Goal: Communication & Community: Share content

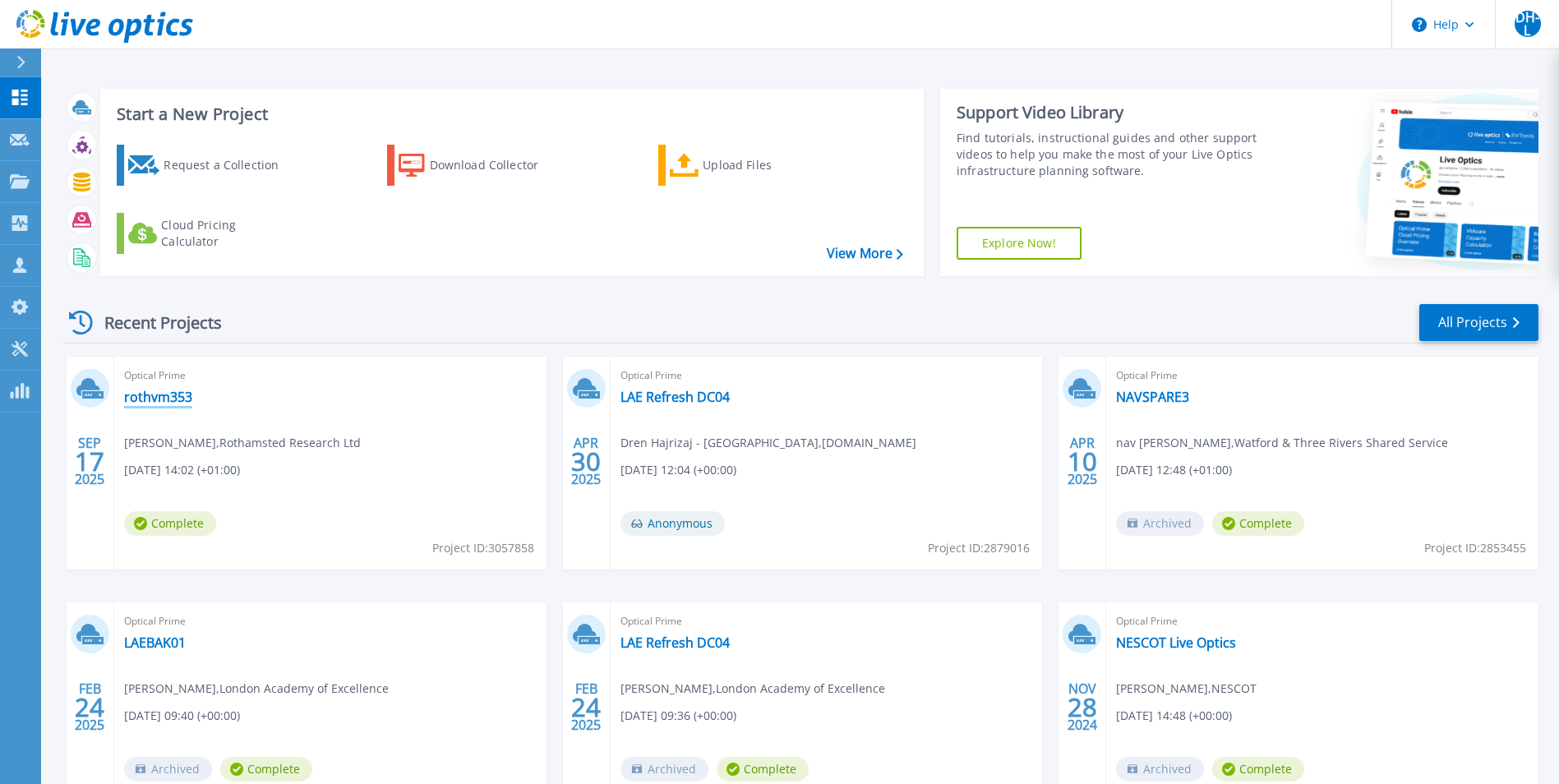
click at [154, 394] on link "rothvm353" at bounding box center [158, 396] width 68 height 16
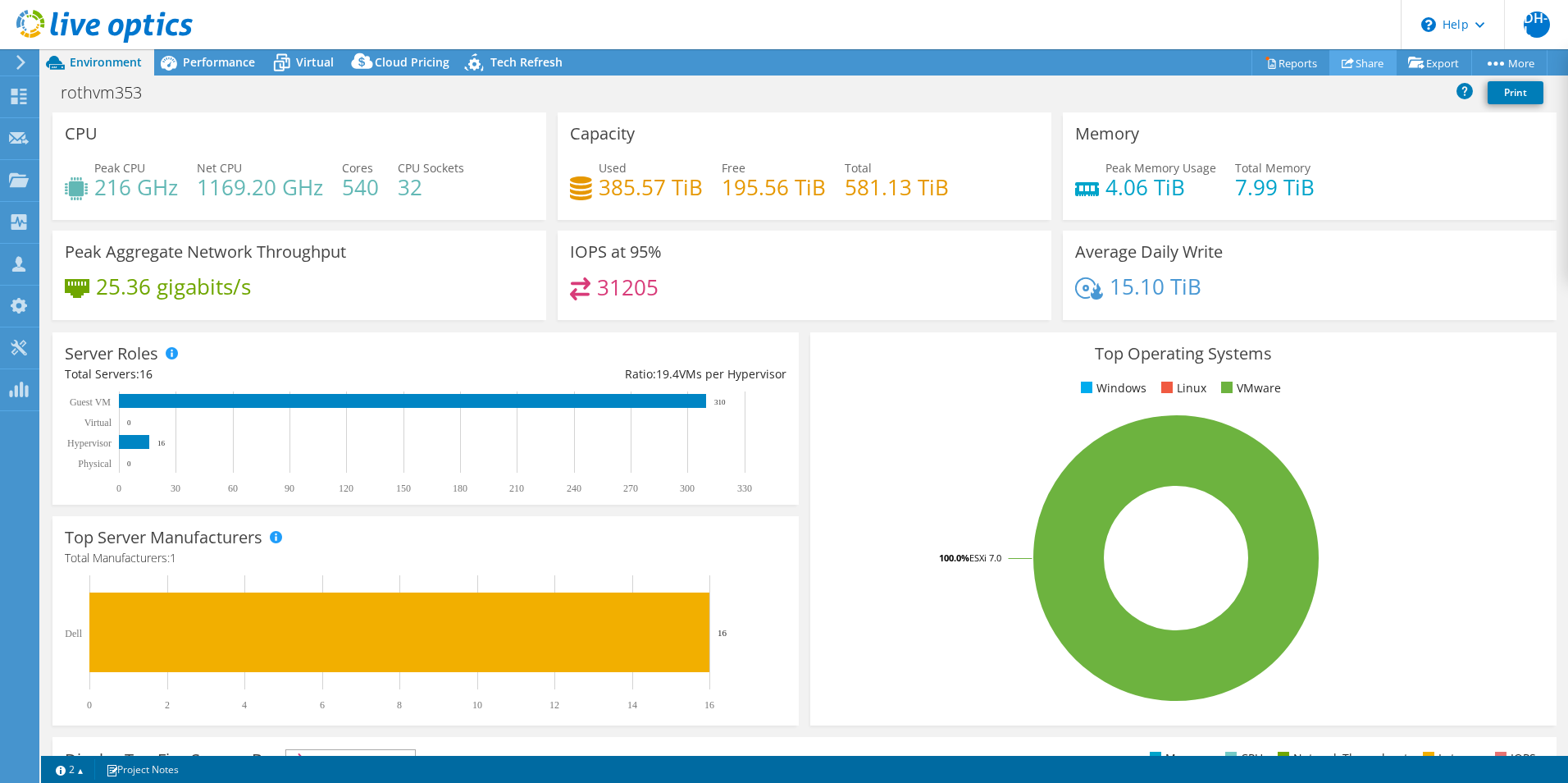
click at [1349, 64] on link "Share" at bounding box center [1363, 62] width 67 height 26
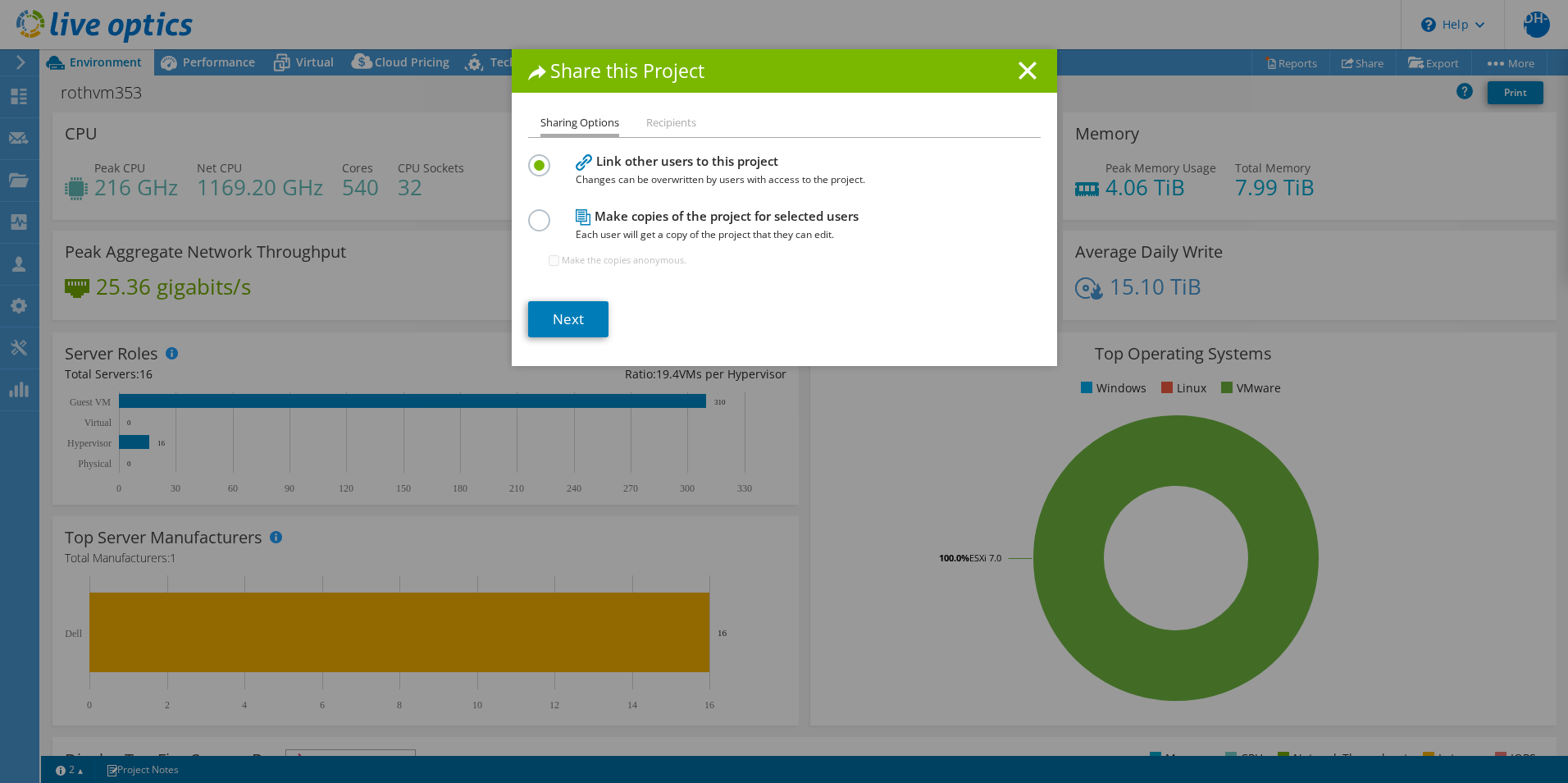
click at [528, 213] on label at bounding box center [542, 211] width 28 height 4
click at [0, 0] on input "radio" at bounding box center [0, 0] width 0 height 0
click at [551, 263] on input "Make the copies anonymous." at bounding box center [554, 260] width 10 height 10
checkbox input "true"
click at [564, 321] on link "Next" at bounding box center [568, 319] width 80 height 36
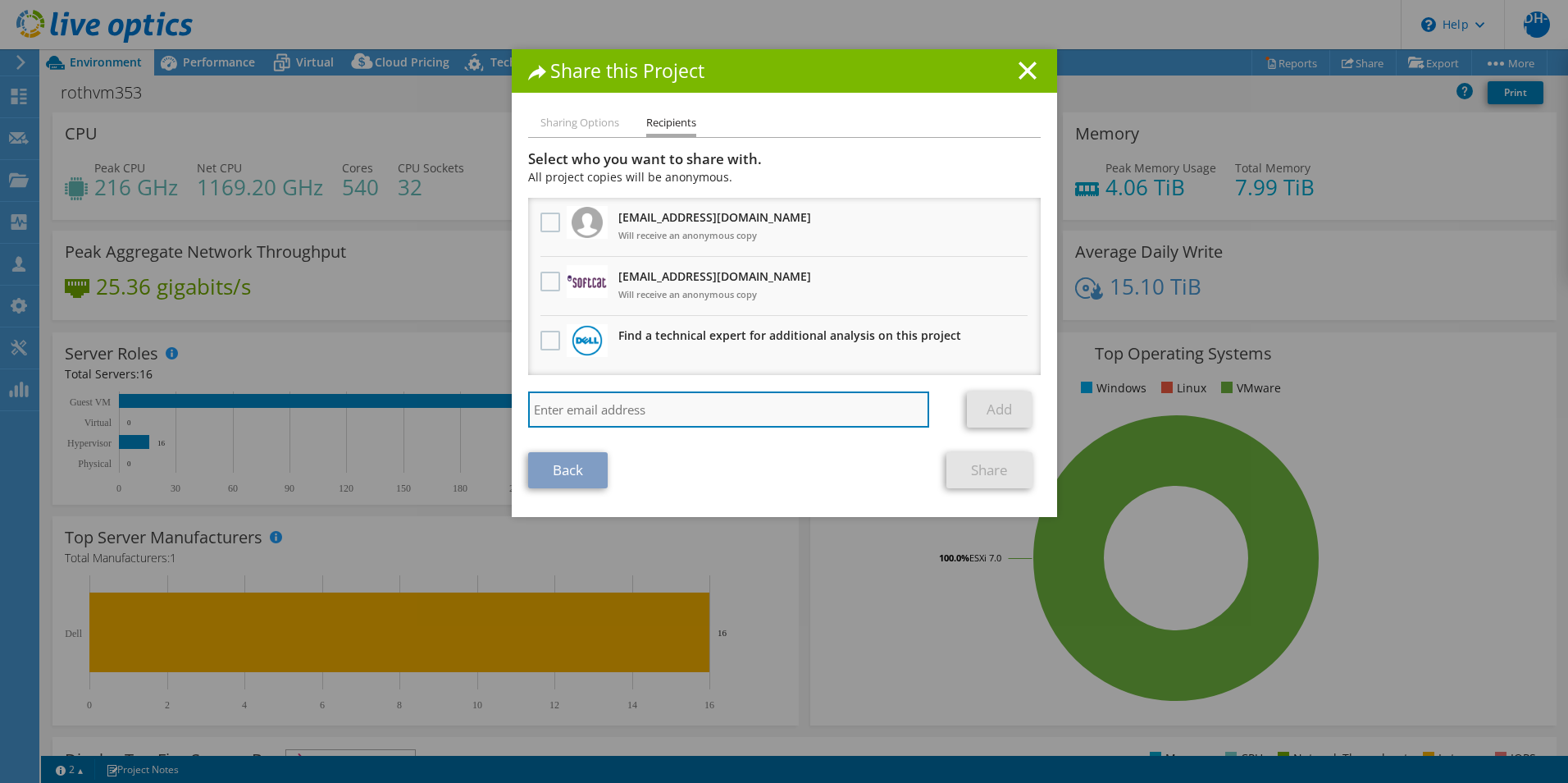
click at [626, 404] on input "search" at bounding box center [729, 409] width 402 height 36
type input "mira"
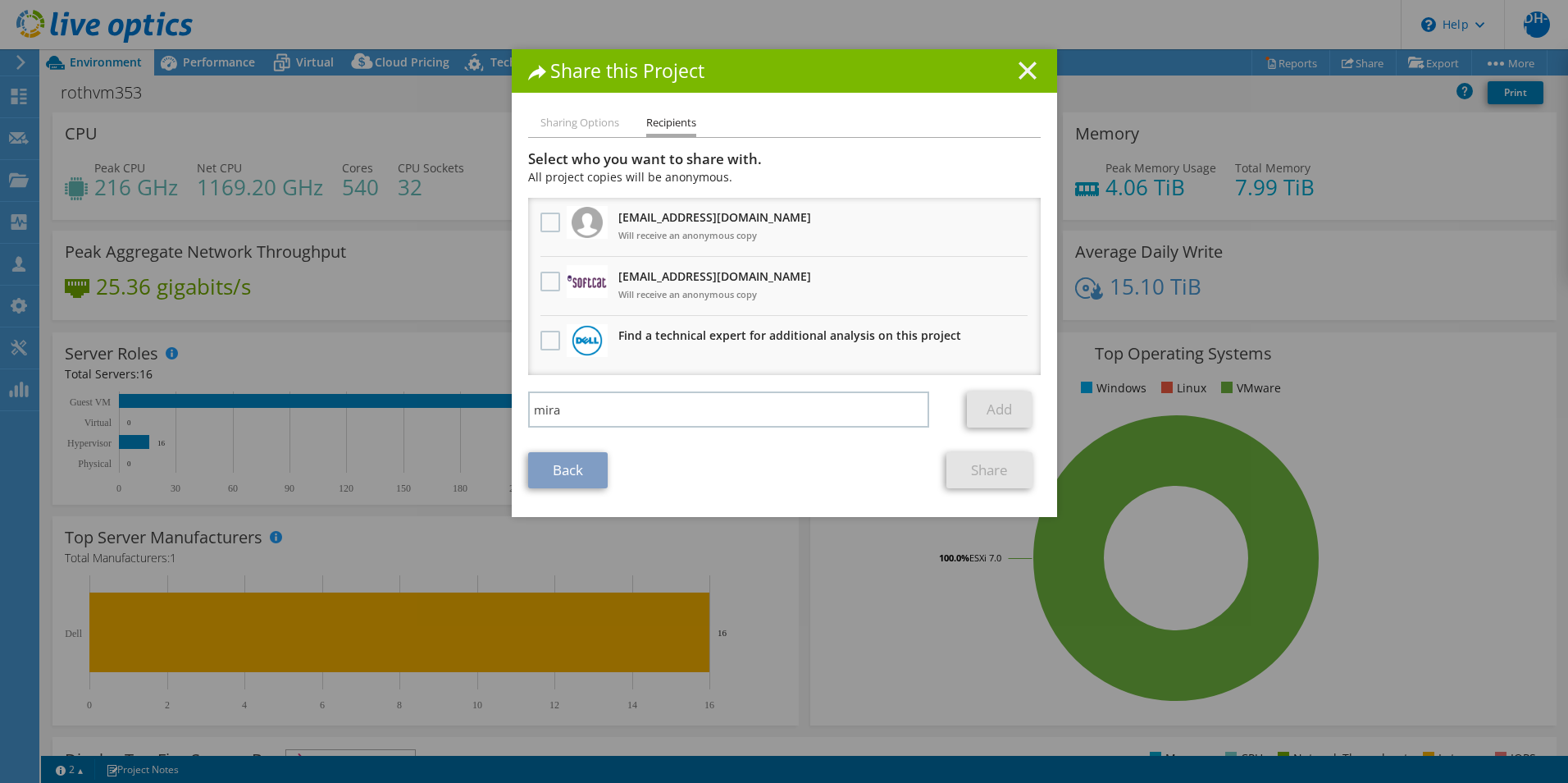
drag, startPoint x: 1024, startPoint y: 84, endPoint x: 1022, endPoint y: 76, distance: 8.2
click at [1024, 81] on div "Share this Project" at bounding box center [784, 71] width 545 height 44
click at [1024, 70] on line at bounding box center [1027, 70] width 16 height 16
